Goal: Find specific page/section: Find specific page/section

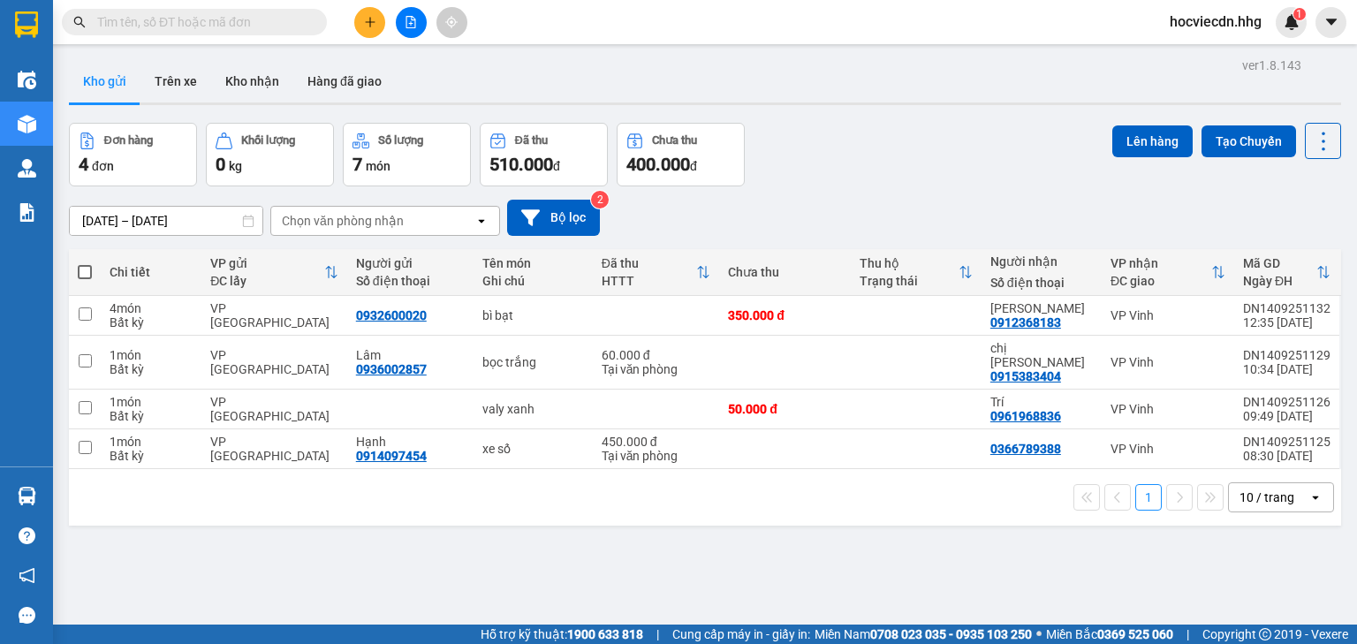
paste input "0912368183"
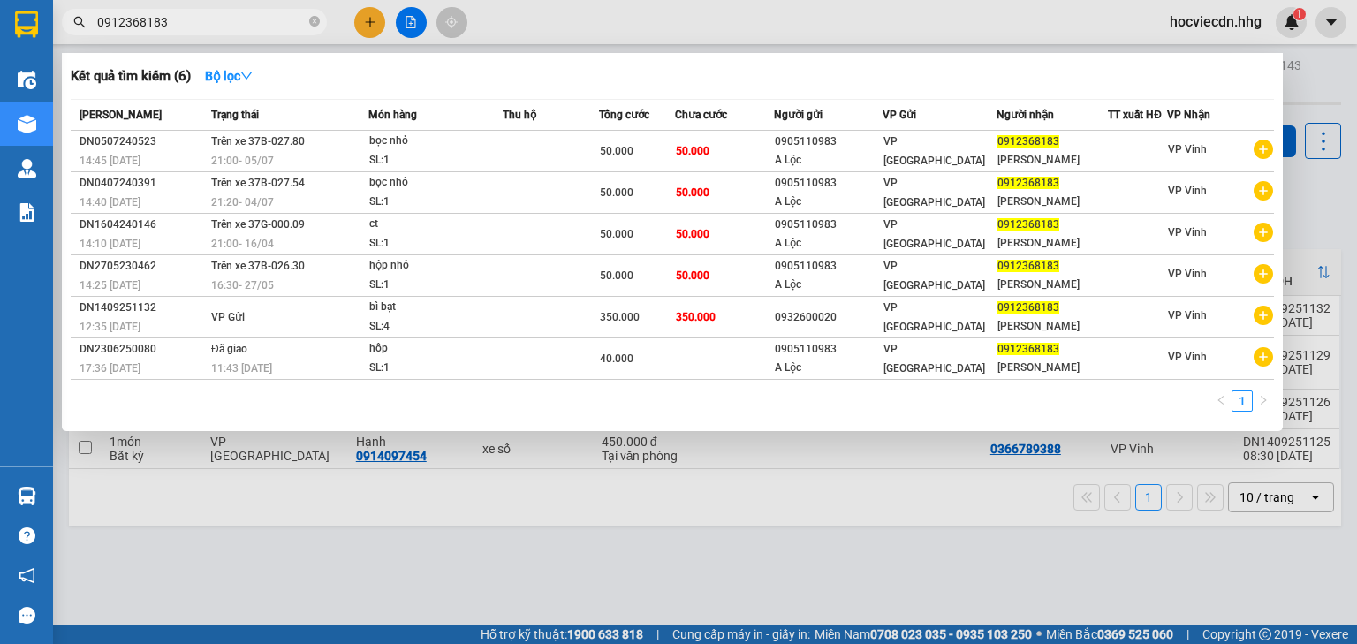
type input "0912368183"
